Goal: Task Accomplishment & Management: Manage account settings

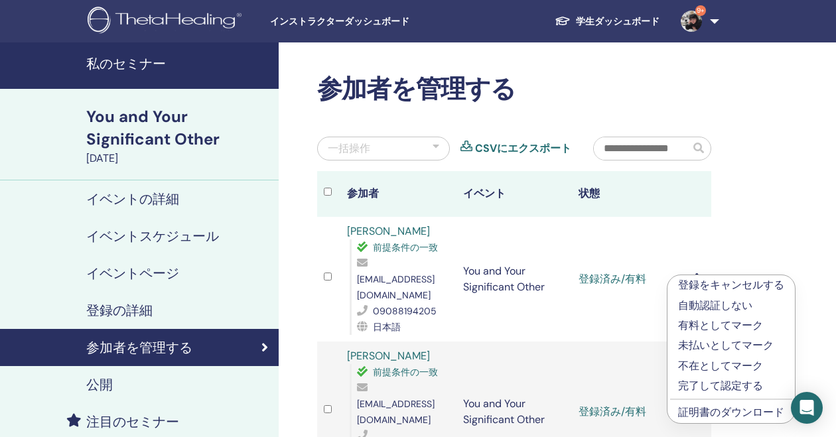
scroll to position [120, 0]
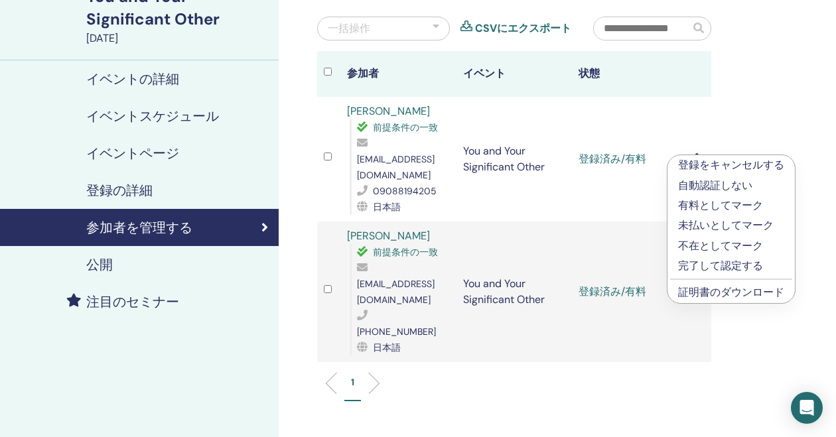
click at [724, 269] on p "完了して認定する" at bounding box center [731, 266] width 106 height 16
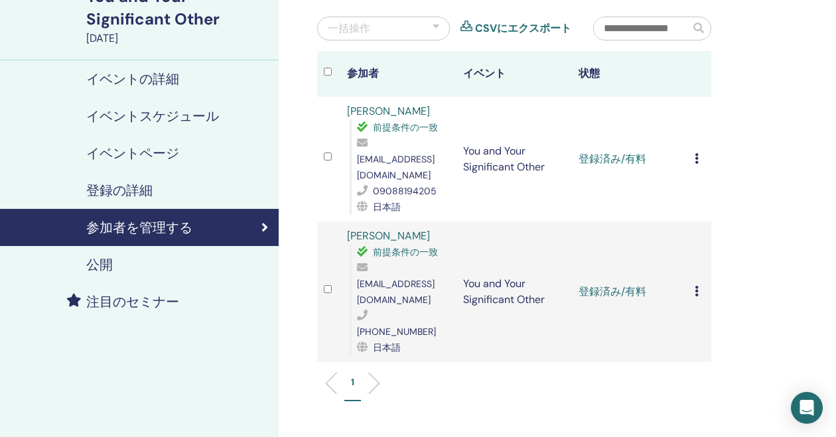
click at [699, 151] on div "登録をキャンセルする 自動認証しない 有料としてマーク 未払いとしてマーク 不在としてマーク 完了して認定する 証明書のダウンロード" at bounding box center [699, 159] width 10 height 16
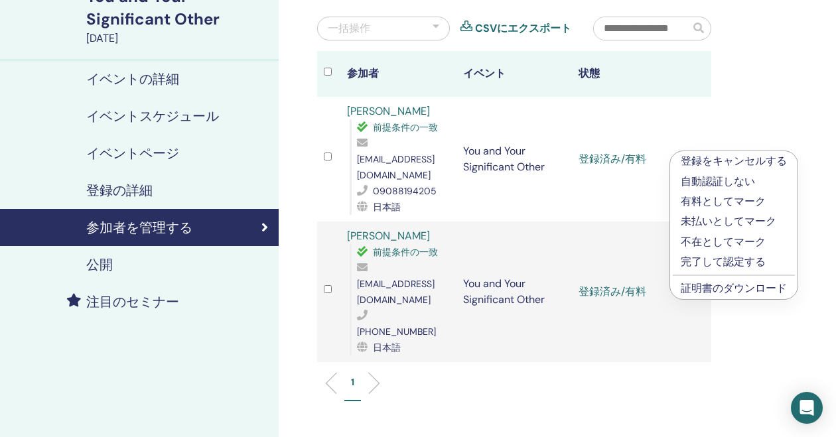
click at [716, 266] on p "完了して認定する" at bounding box center [734, 262] width 106 height 16
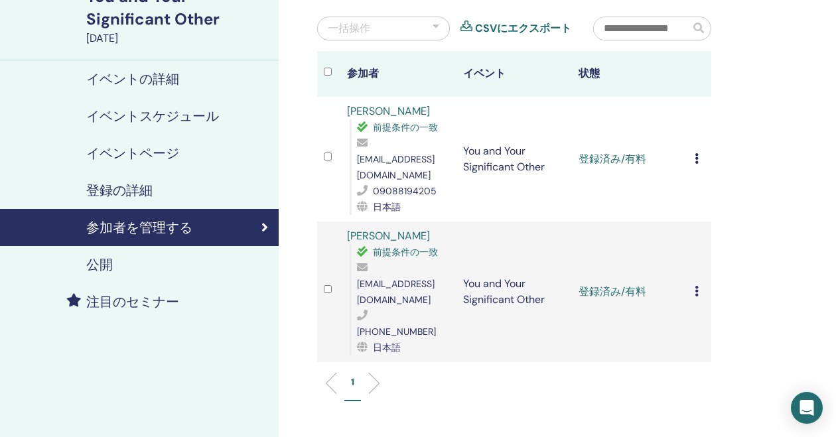
click at [692, 267] on td "登録をキャンセルする 自動認証しない 有料としてマーク 未払いとしてマーク 不在としてマーク 完了して認定する 証明書のダウンロード" at bounding box center [699, 292] width 23 height 141
click at [692, 264] on td "登録をキャンセルする 自動認証しない 有料としてマーク 未払いとしてマーク 不在としてマーク 完了して認定する 証明書のダウンロード" at bounding box center [699, 292] width 23 height 141
click at [692, 260] on td "登録をキャンセルする 自動認証しない 有料としてマーク 未払いとしてマーク 不在としてマーク 完了して認定する 証明書のダウンロード" at bounding box center [699, 292] width 23 height 141
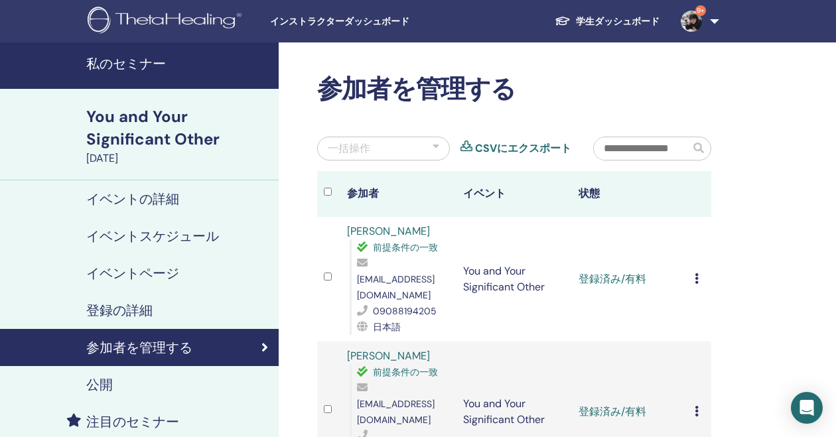
scroll to position [0, 0]
click at [135, 202] on h4 "イベントの詳細" at bounding box center [132, 199] width 93 height 16
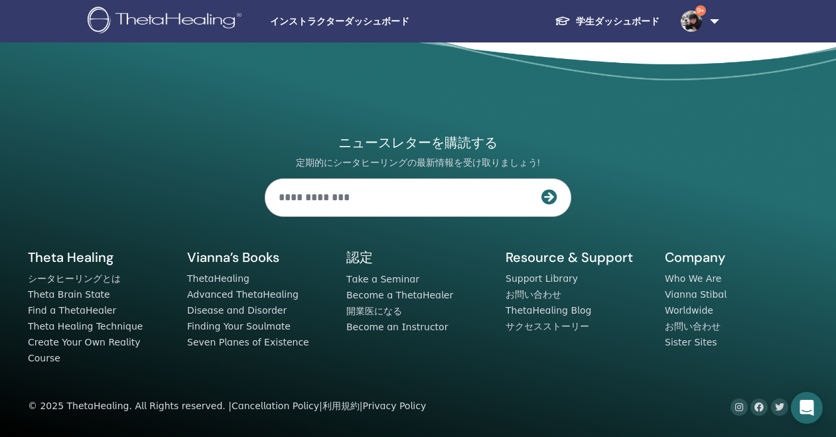
click at [335, 29] on div "インストラクターダッシュボード 学生ダッシュボード 9+ RY Rie Yamamoto 私のシータラーニング 私のシータヒーリング 私のセミナー ウィッシュ…" at bounding box center [418, 21] width 756 height 42
click at [333, 25] on span "インストラクターダッシュボード" at bounding box center [369, 22] width 199 height 14
click at [189, 21] on img at bounding box center [167, 22] width 159 height 30
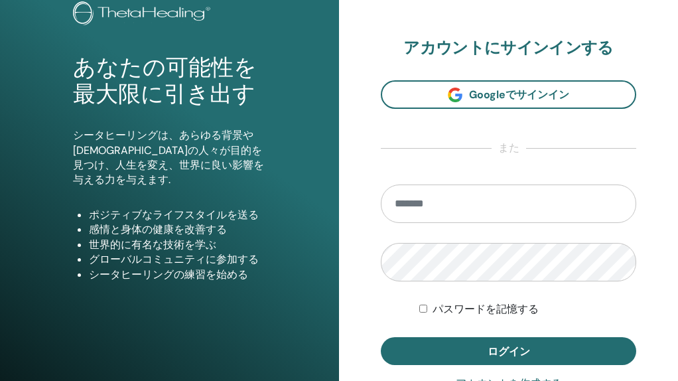
scroll to position [90, 0]
type input "**********"
click at [508, 350] on button "ログイン" at bounding box center [508, 351] width 255 height 28
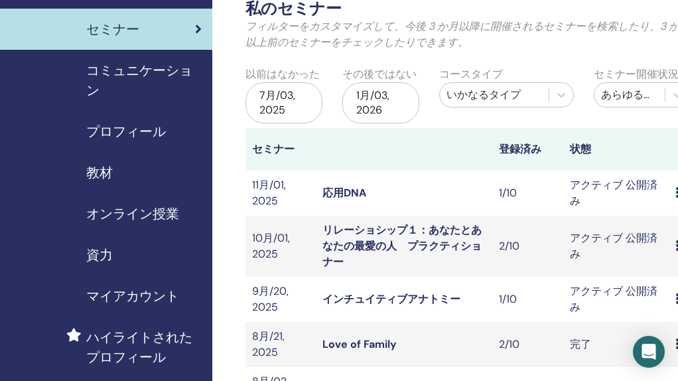
scroll to position [121, 0]
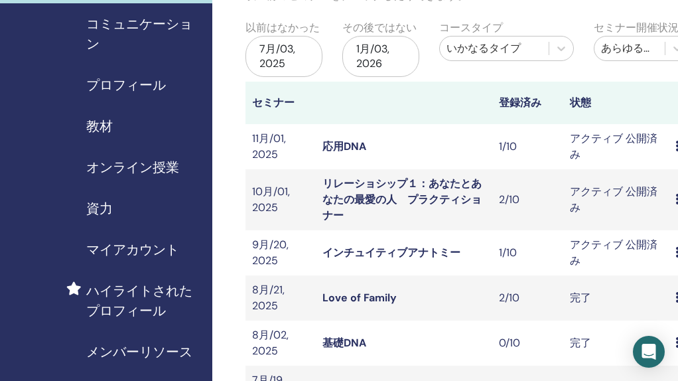
click at [417, 195] on link "リレーショシップ１：あなたとあなたの最愛の人　プラクティショナー" at bounding box center [401, 199] width 159 height 46
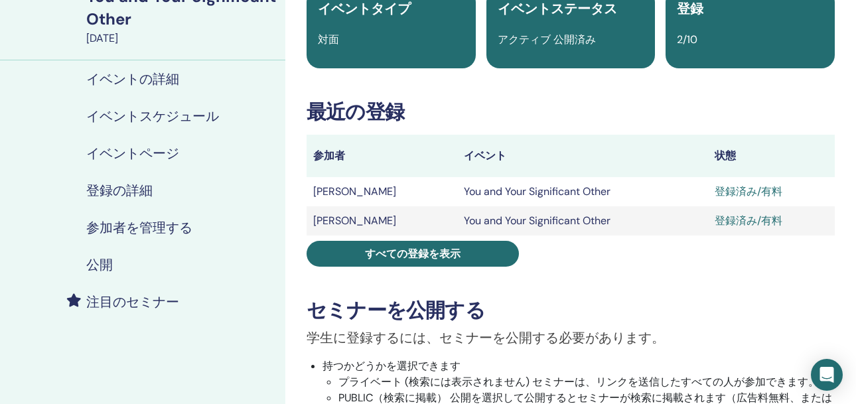
scroll to position [126, 0]
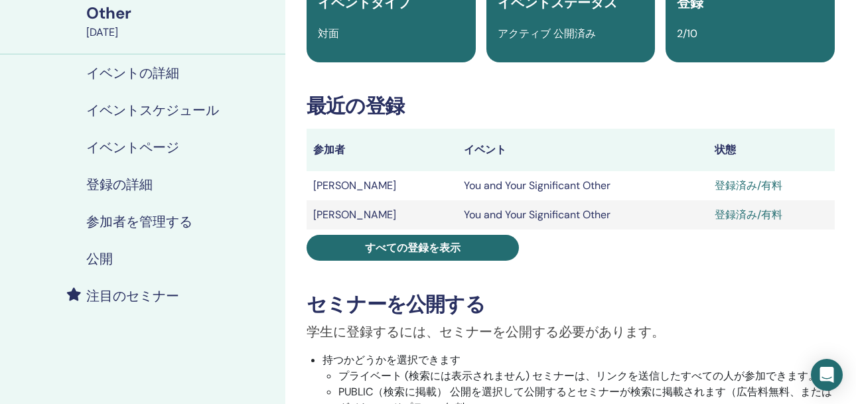
click at [119, 217] on h4 "参加者を管理する" at bounding box center [139, 222] width 106 height 16
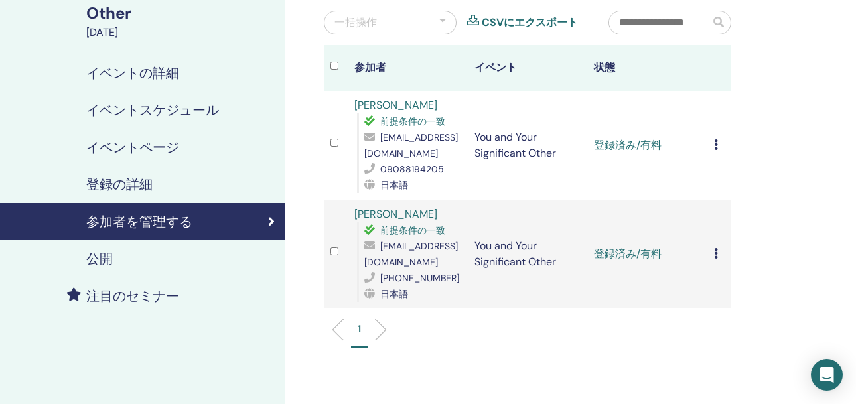
click at [677, 258] on icon at bounding box center [716, 253] width 4 height 11
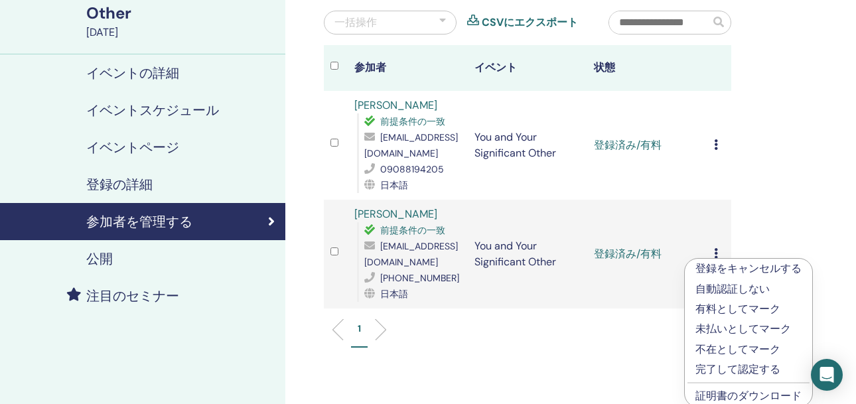
click at [677, 380] on link "証明書のダウンロード" at bounding box center [748, 396] width 106 height 14
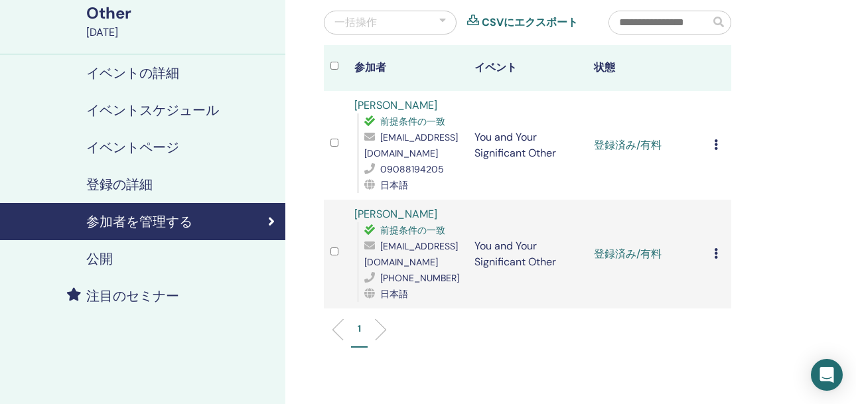
click at [677, 143] on div "登録をキャンセルする 自動認証しない 有料としてマーク 未払いとしてマーク 不在としてマーク 完了して認定する 証明書のダウンロード" at bounding box center [719, 145] width 11 height 16
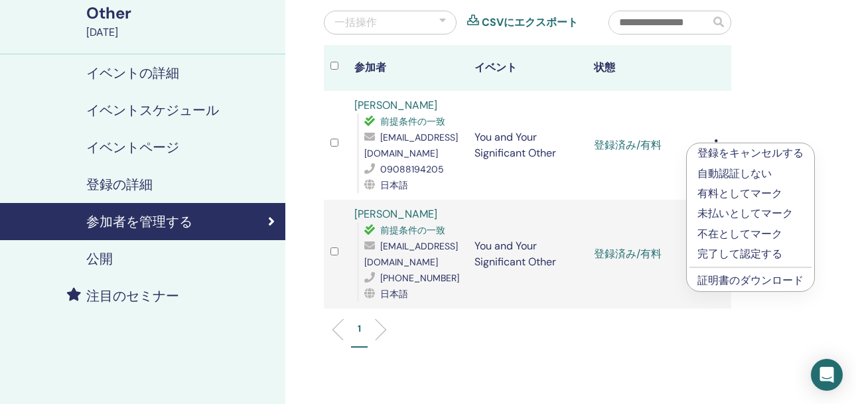
click at [677, 255] on p "完了して認定する" at bounding box center [750, 254] width 106 height 16
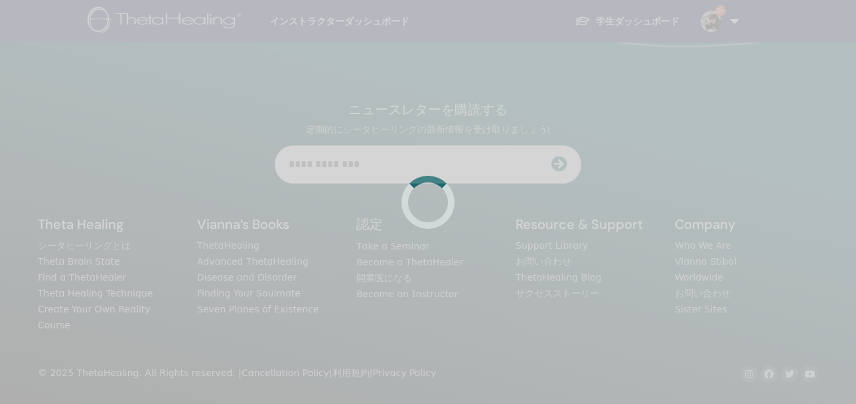
scroll to position [126, 0]
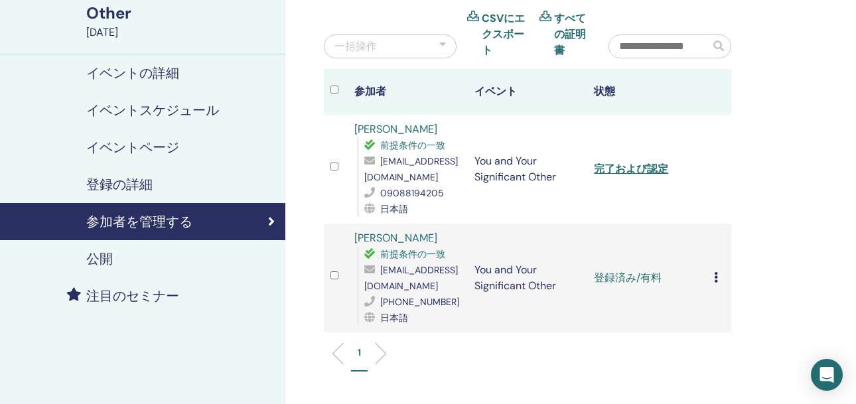
click at [716, 281] on icon at bounding box center [716, 277] width 4 height 11
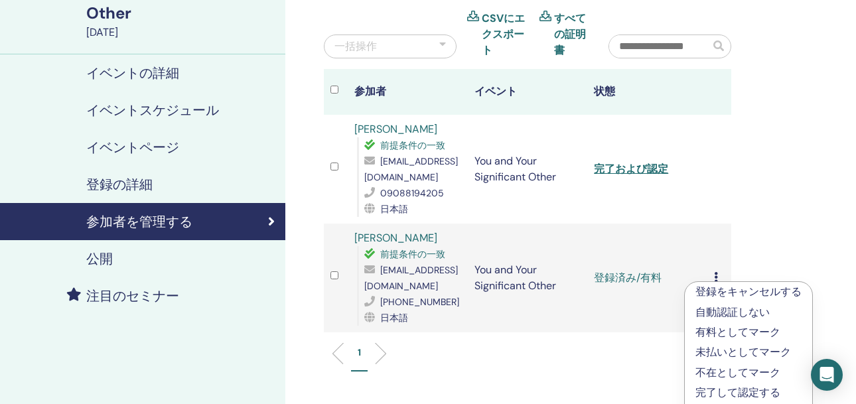
click at [728, 393] on p "完了して認定する" at bounding box center [748, 393] width 106 height 16
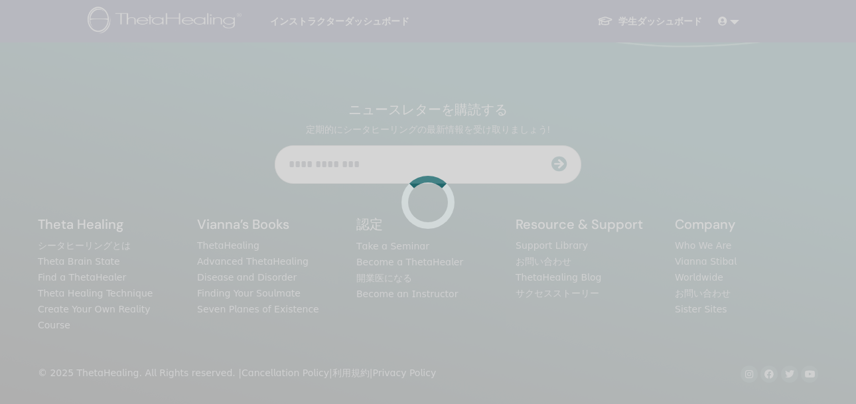
scroll to position [126, 0]
